Goal: Task Accomplishment & Management: Use online tool/utility

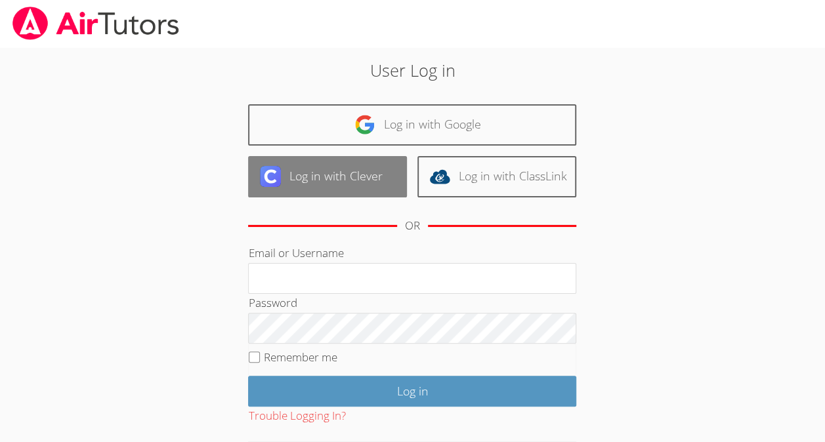
click at [369, 179] on link "Log in with Clever" at bounding box center [327, 176] width 159 height 41
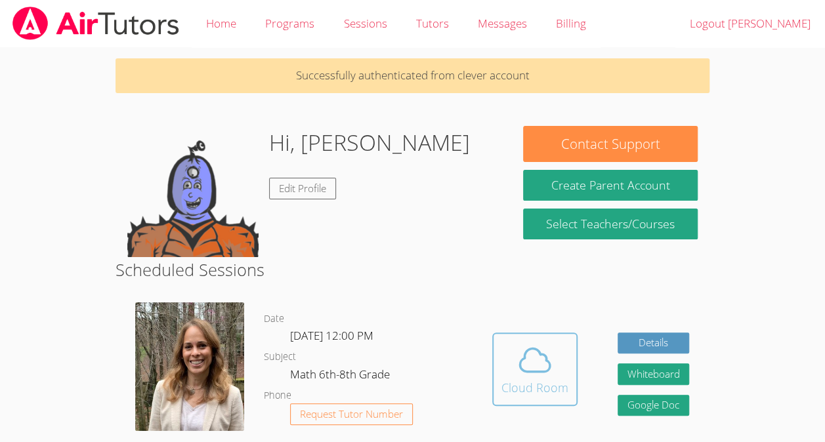
click at [523, 368] on icon at bounding box center [535, 360] width 37 height 37
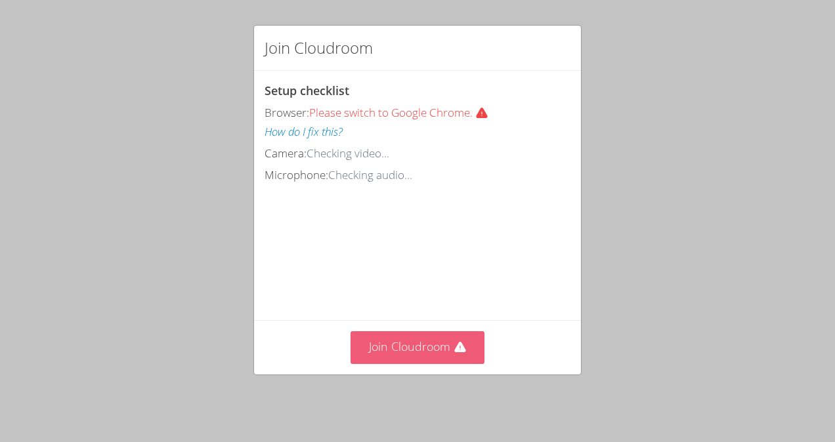
click at [422, 335] on button "Join Cloudroom" at bounding box center [418, 348] width 135 height 32
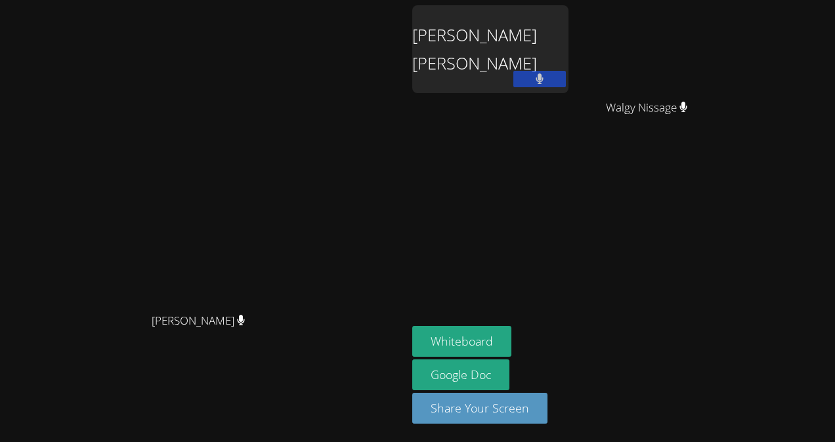
click at [659, 204] on aside "Eloar Dowendjina Louis Chery Walgy Nissage Walgy Nissage Whiteboard Google Doc …" at bounding box center [571, 221] width 328 height 442
click at [511, 341] on button "Whiteboard" at bounding box center [461, 341] width 99 height 31
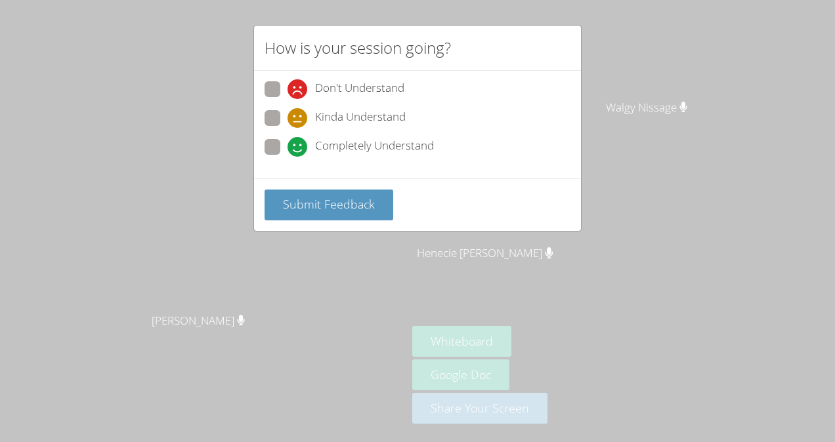
click at [404, 140] on span "Completely Understand" at bounding box center [374, 147] width 119 height 20
click at [299, 140] on input "Completely Understand" at bounding box center [293, 144] width 11 height 11
radio input "true"
click at [334, 200] on span "Submit Feedback" at bounding box center [329, 204] width 92 height 16
